Goal: Obtain resource: Download file/media

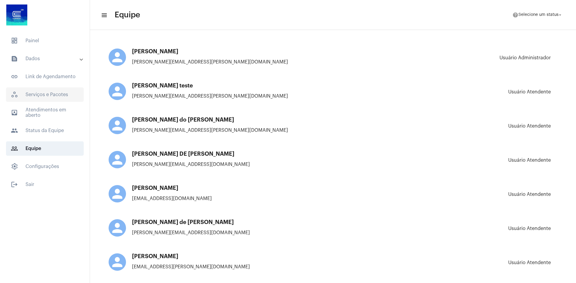
click at [54, 93] on span "workspaces_outlined Serviços e Pacotes" at bounding box center [45, 95] width 78 height 14
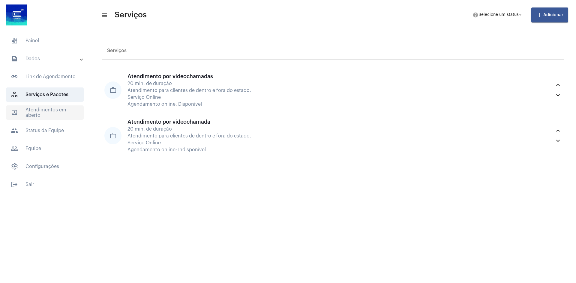
click at [48, 113] on span "outbox_outline Atendimentos em aberto" at bounding box center [45, 113] width 78 height 14
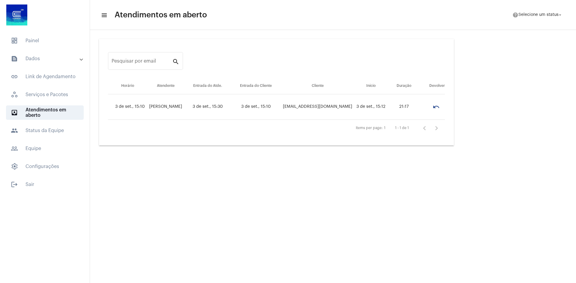
click at [73, 58] on mat-panel-title "text_snippet_outlined Dados" at bounding box center [45, 58] width 69 height 7
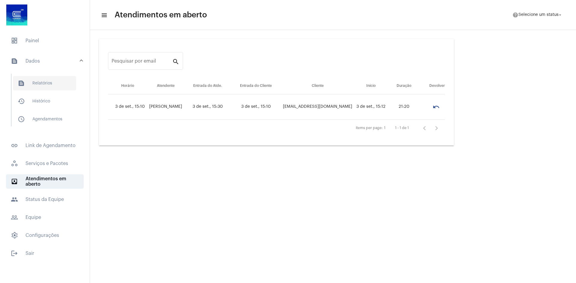
click at [51, 86] on span "text_snippet_outlined Relatórios" at bounding box center [44, 83] width 63 height 14
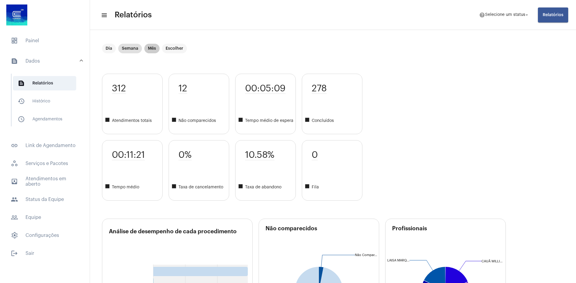
click at [152, 49] on mat-chip "Mês" at bounding box center [151, 49] width 15 height 10
click at [180, 46] on mat-chip "Escolher" at bounding box center [174, 49] width 25 height 10
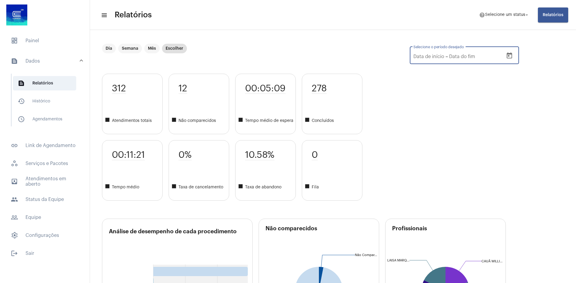
click at [484, 56] on input "text" at bounding box center [471, 56] width 44 height 5
click at [507, 54] on icon "Open calendar" at bounding box center [509, 55] width 7 height 7
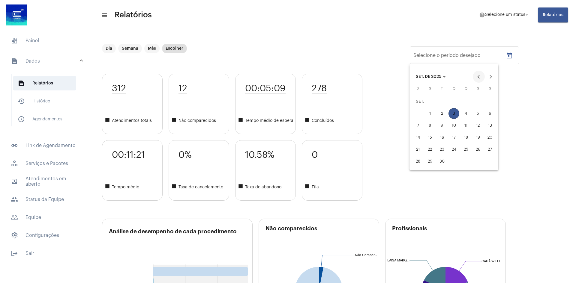
click at [482, 78] on button "Previous month" at bounding box center [479, 77] width 12 height 12
click at [479, 101] on div "1" at bounding box center [477, 101] width 11 height 11
type input "[DATE]"
click at [493, 77] on button "Next month" at bounding box center [491, 77] width 12 height 12
click at [480, 76] on button "Previous month" at bounding box center [479, 77] width 12 height 12
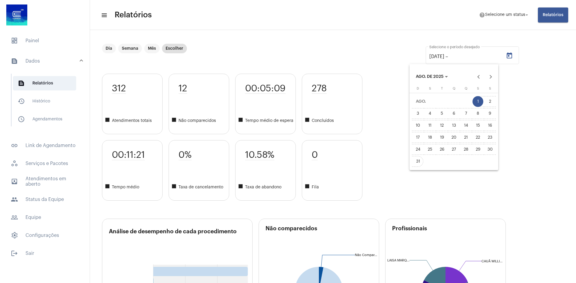
click at [422, 162] on div "31" at bounding box center [417, 161] width 11 height 11
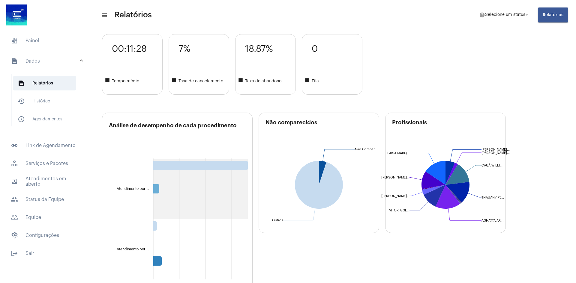
scroll to position [27, 0]
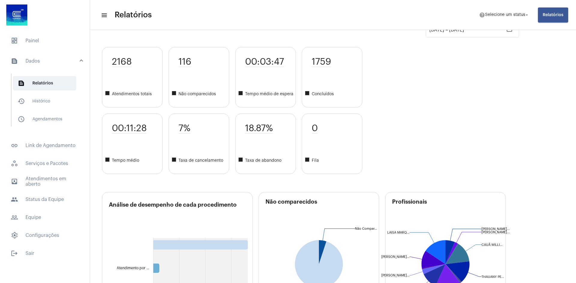
click at [550, 12] on button "Relatórios" at bounding box center [553, 14] width 30 height 15
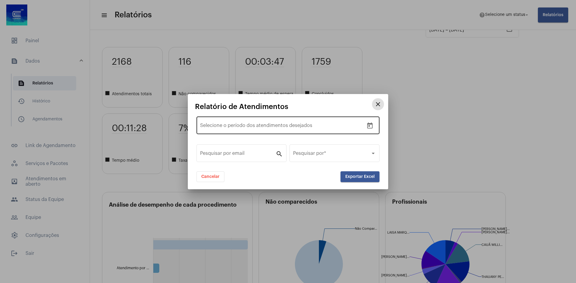
click at [373, 127] on icon "Open calendar" at bounding box center [369, 126] width 5 height 6
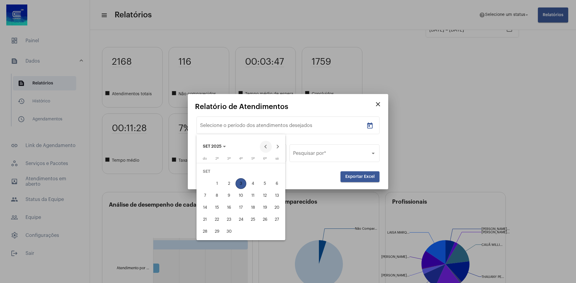
click at [267, 145] on button "Previous month" at bounding box center [266, 147] width 12 height 12
click at [268, 169] on div "1" at bounding box center [264, 171] width 11 height 11
type input "[DATE]"
click at [203, 232] on div "31" at bounding box center [204, 231] width 11 height 11
type input "[DATE]"
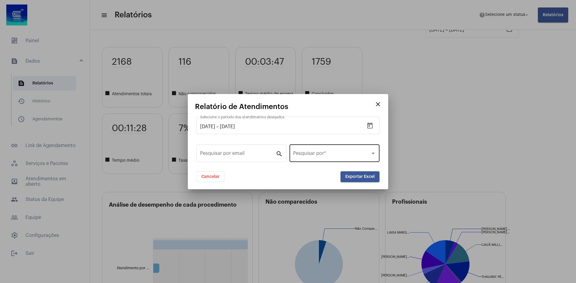
click at [362, 150] on div "Pesquisar por *" at bounding box center [334, 152] width 83 height 19
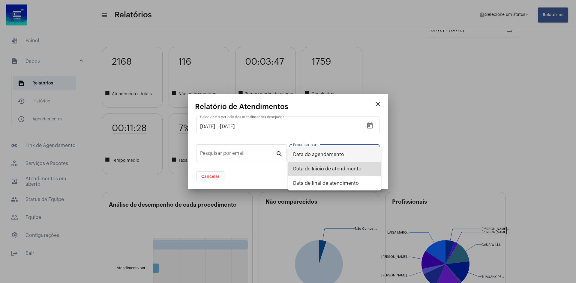
click at [333, 170] on span "Data de Inicio de atendimento" at bounding box center [334, 169] width 83 height 14
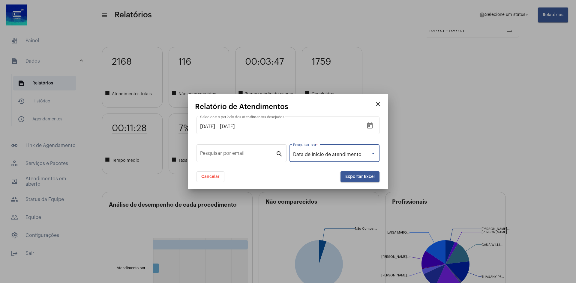
click at [361, 175] on span "Exportar Excel" at bounding box center [359, 177] width 29 height 4
